Goal: Navigation & Orientation: Find specific page/section

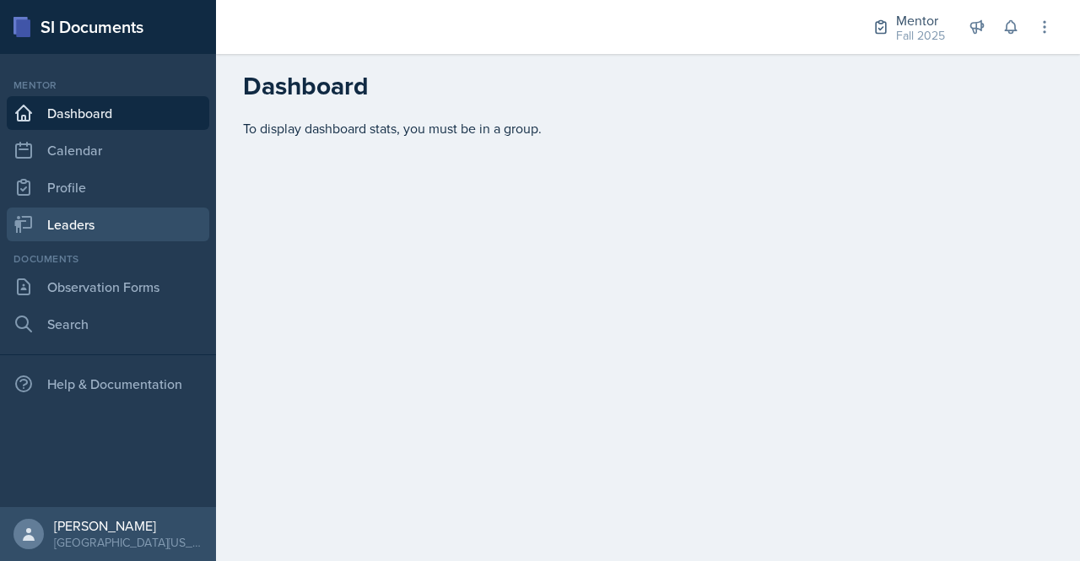
click at [69, 214] on link "Leaders" at bounding box center [108, 225] width 203 height 34
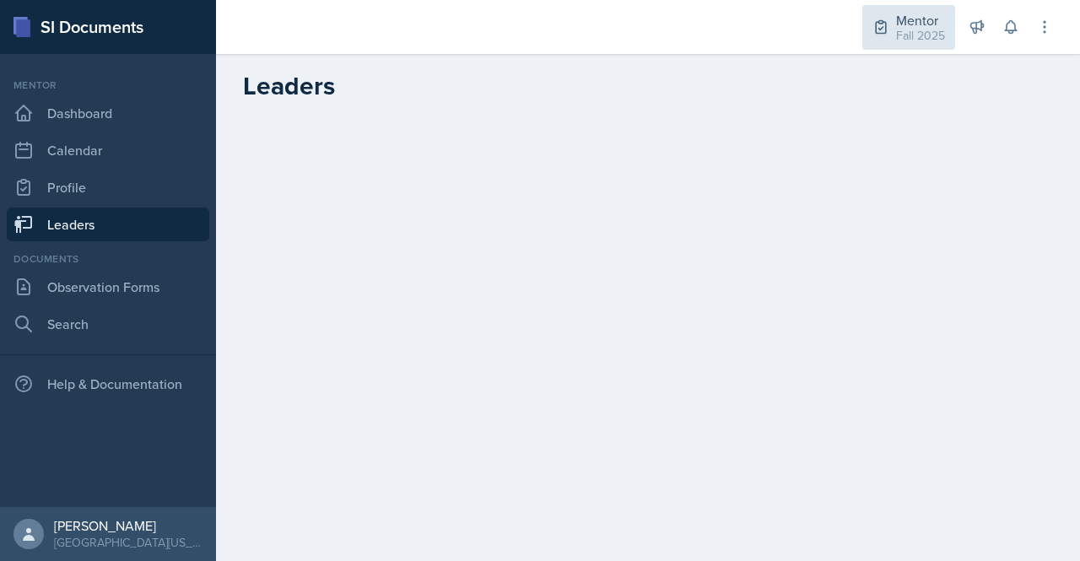
click at [920, 24] on div "Mentor" at bounding box center [920, 20] width 49 height 20
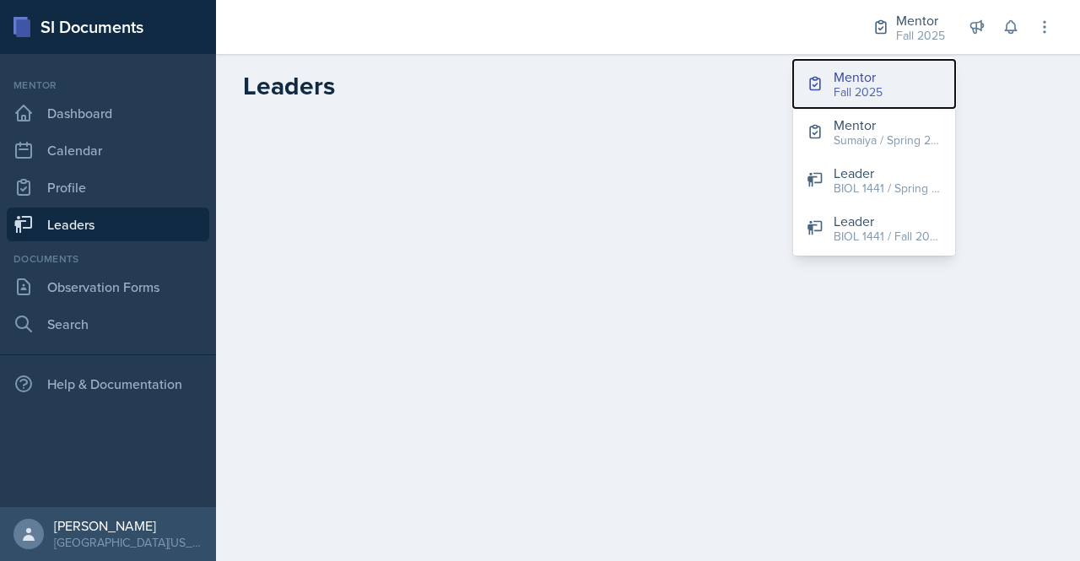
click at [896, 71] on button "Mentor Fall 2025" at bounding box center [874, 84] width 162 height 48
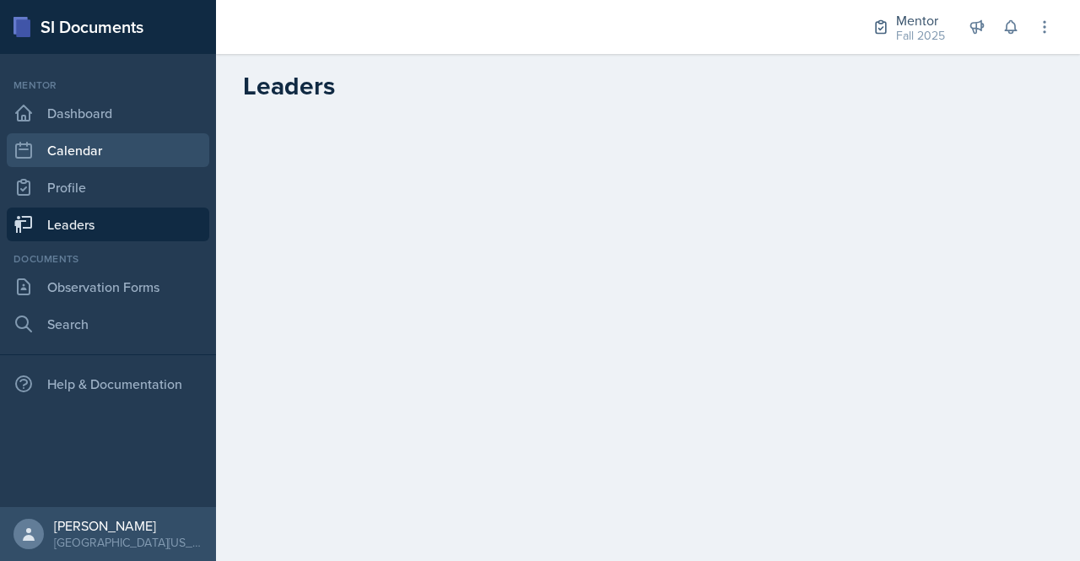
click at [104, 166] on link "Calendar" at bounding box center [108, 150] width 203 height 34
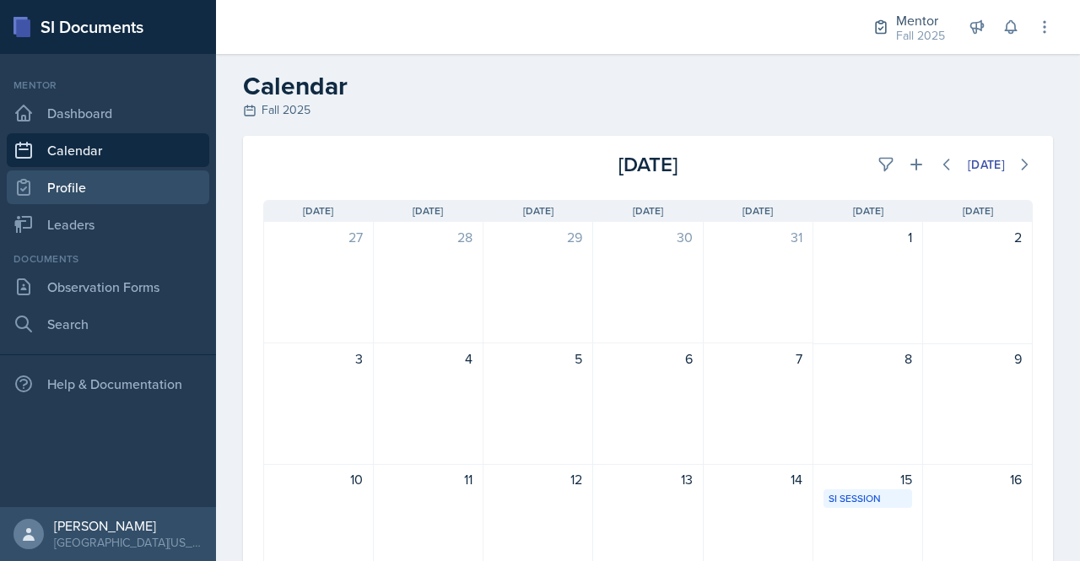
click at [92, 188] on link "Profile" at bounding box center [108, 187] width 203 height 34
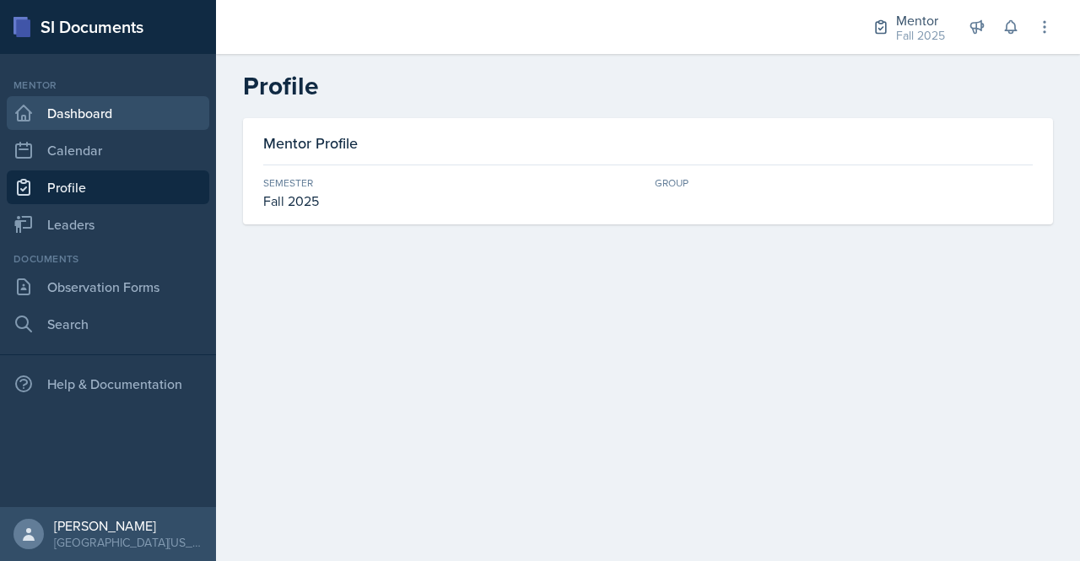
click at [105, 112] on link "Dashboard" at bounding box center [108, 113] width 203 height 34
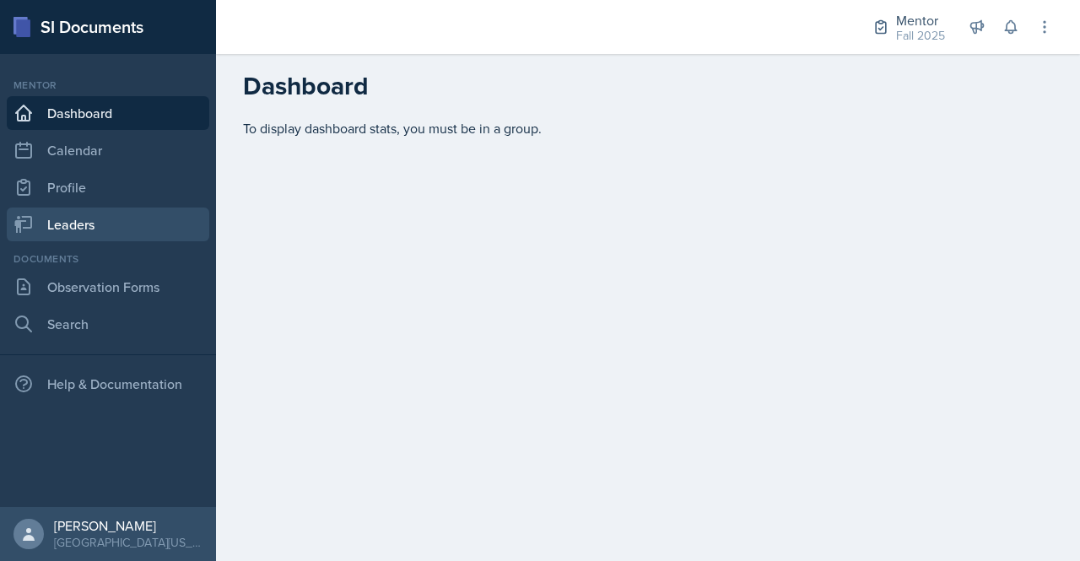
click at [66, 215] on link "Leaders" at bounding box center [108, 225] width 203 height 34
